Goal: Task Accomplishment & Management: Complete application form

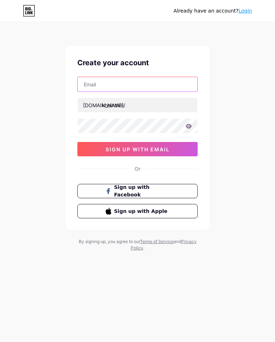
click at [138, 88] on input "text" at bounding box center [138, 84] width 120 height 14
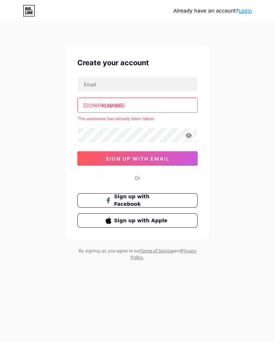
click at [227, 156] on div "Already have an account? Login Create your account [DOMAIN_NAME]/ khoindvn The …" at bounding box center [137, 142] width 275 height 284
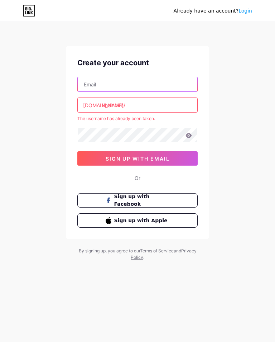
click at [157, 87] on input "text" at bounding box center [138, 84] width 120 height 14
type input "J"
type input "a"
type input "P"
type input "phambuibaoan14111"
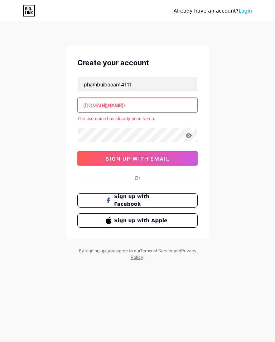
click at [147, 102] on input "khoindvn" at bounding box center [138, 105] width 120 height 14
type input "k"
click at [217, 168] on div "Already have an account? Login Create your account phambuibaoan14111 [DOMAIN_NA…" at bounding box center [137, 142] width 275 height 284
